Goal: Navigation & Orientation: Find specific page/section

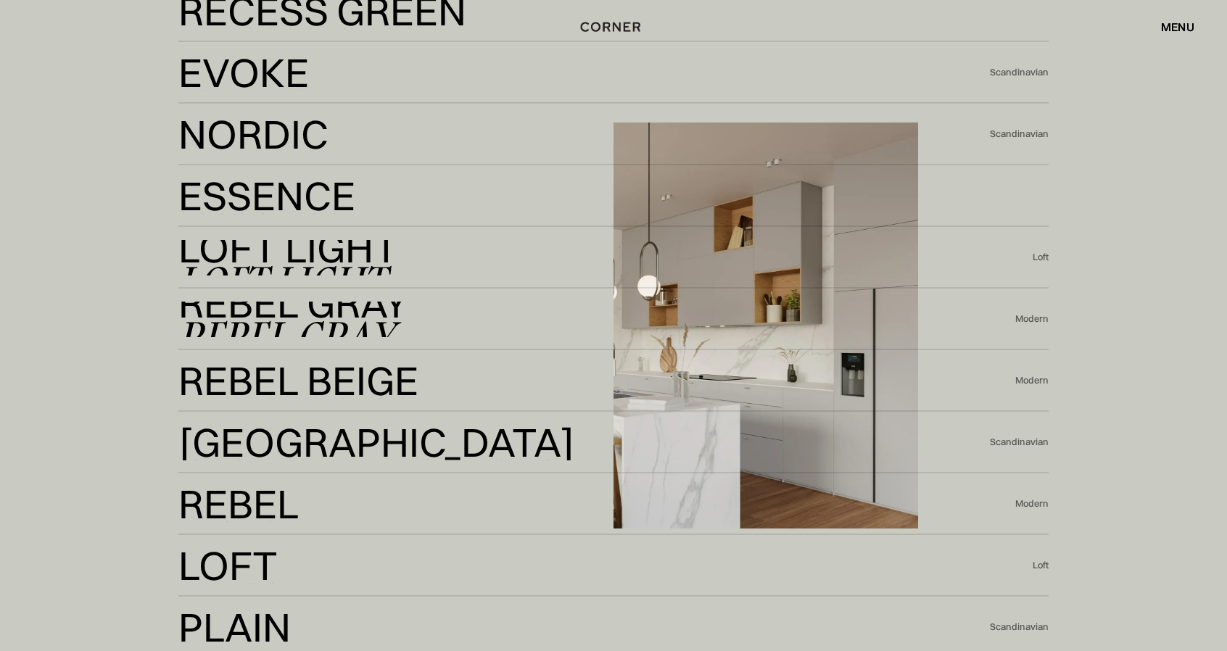
scroll to position [3482, 0]
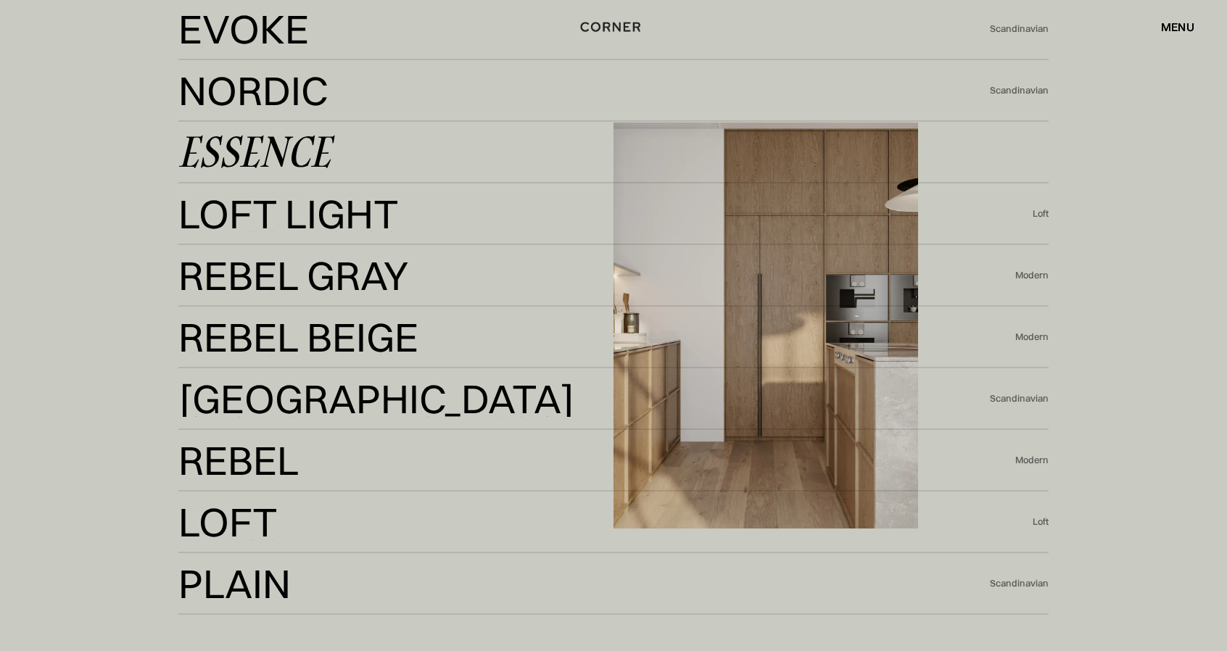
click at [389, 153] on link "Essence Essence" at bounding box center [613, 153] width 871 height 36
click at [290, 162] on div "Essence" at bounding box center [254, 152] width 152 height 35
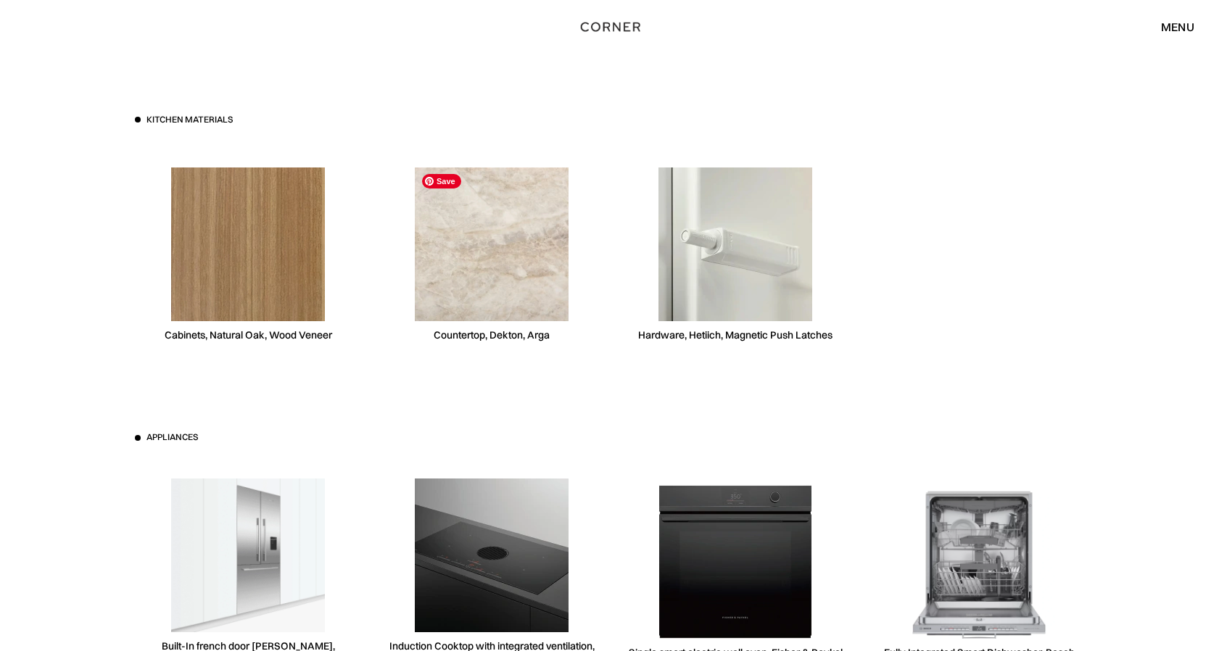
scroll to position [3990, 0]
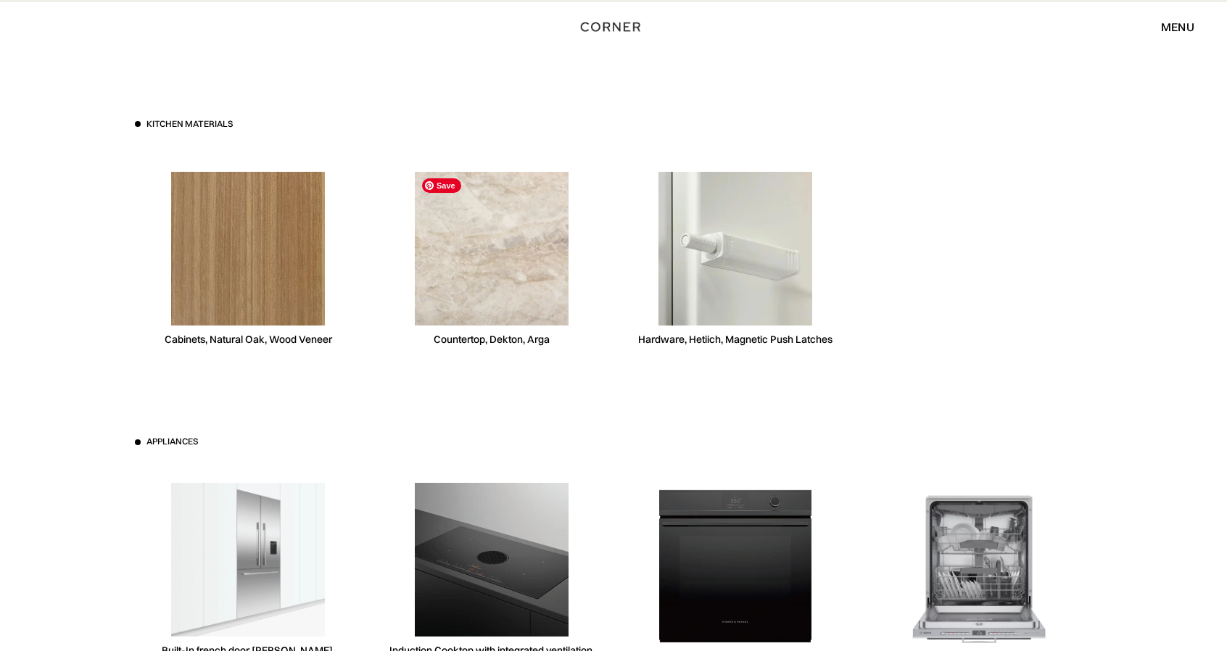
click at [506, 274] on img at bounding box center [492, 249] width 154 height 154
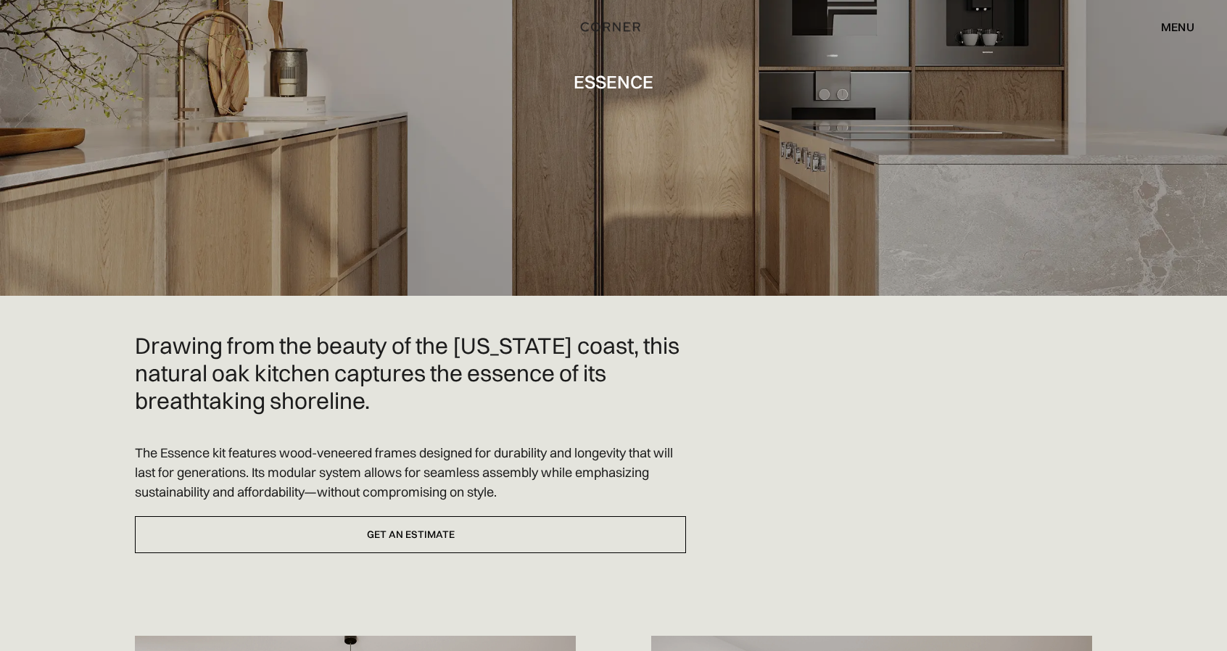
drag, startPoint x: 563, startPoint y: 550, endPoint x: 670, endPoint y: 130, distance: 433.4
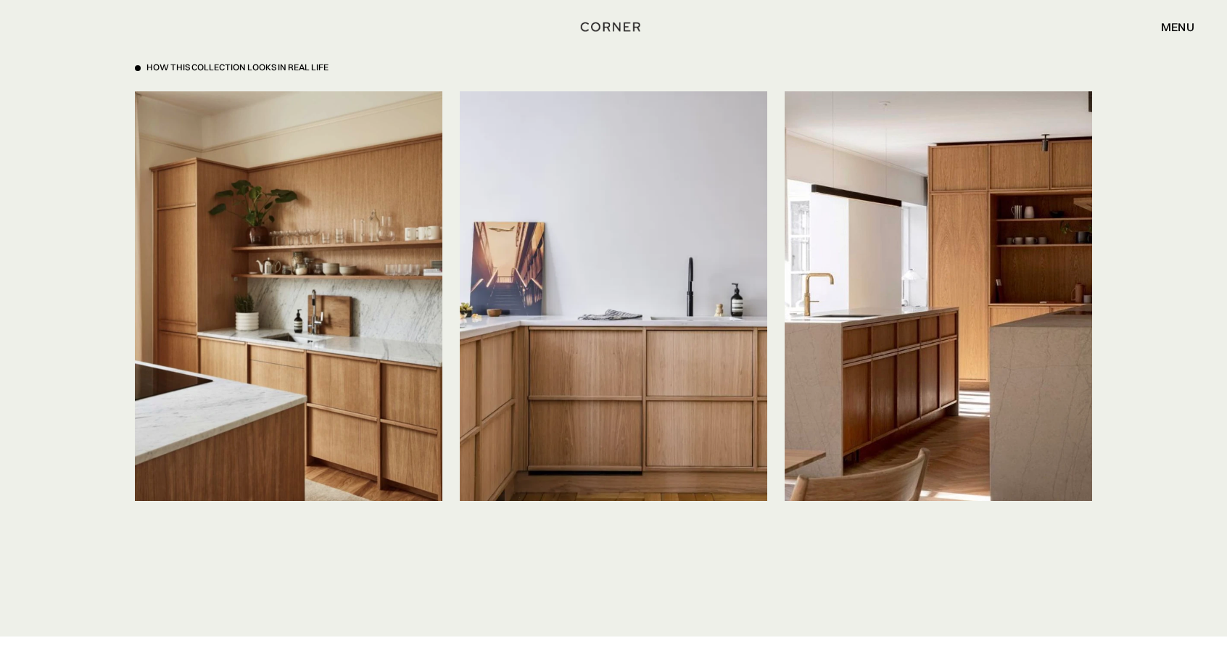
scroll to position [4160, 0]
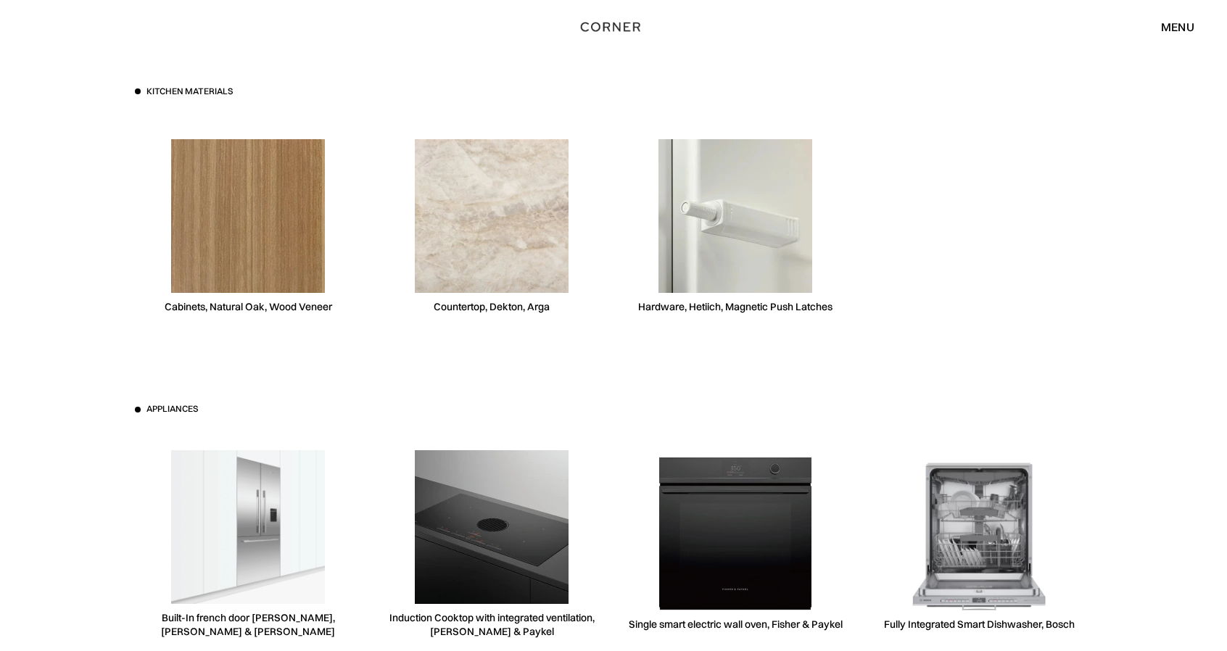
drag, startPoint x: 902, startPoint y: 276, endPoint x: 834, endPoint y: 363, distance: 110.6
